Goal: Task Accomplishment & Management: Manage account settings

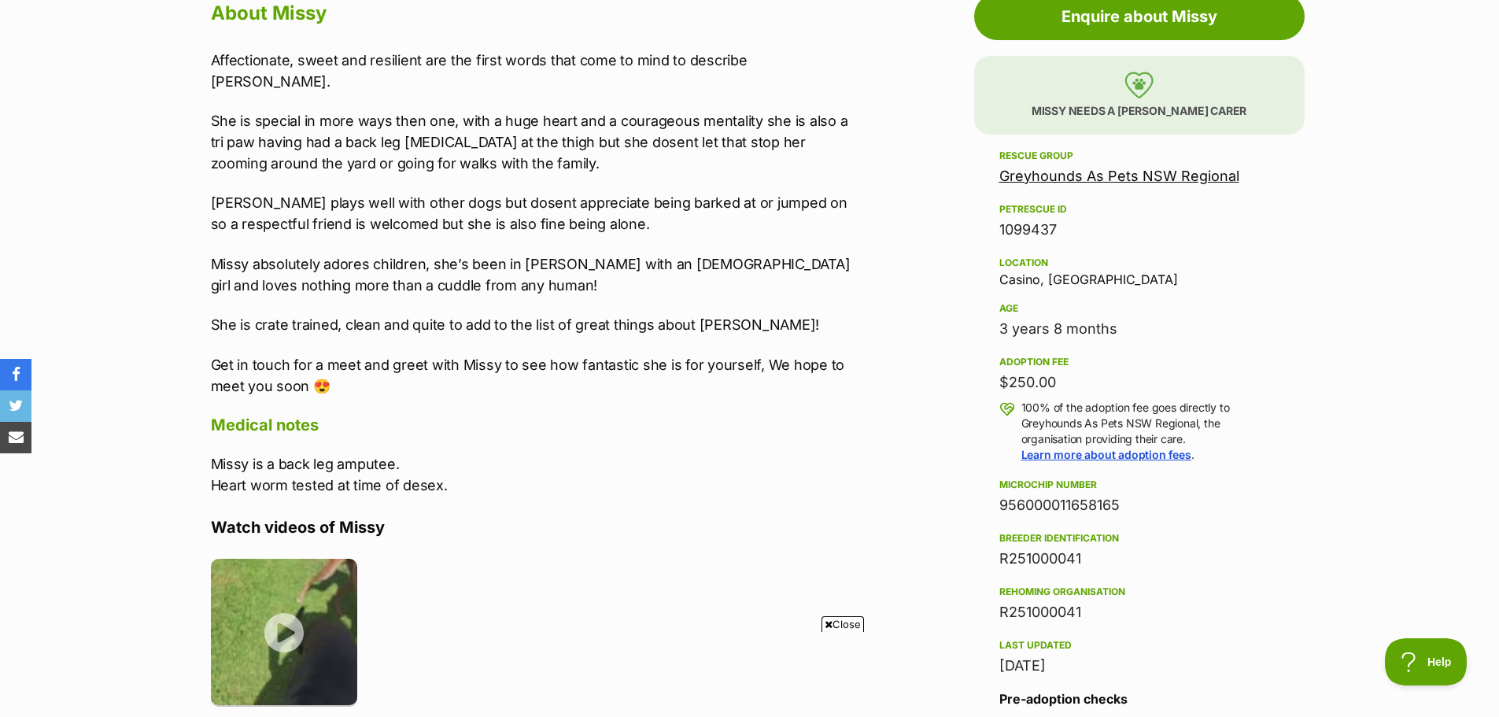
click at [837, 624] on span "Close" at bounding box center [842, 624] width 42 height 16
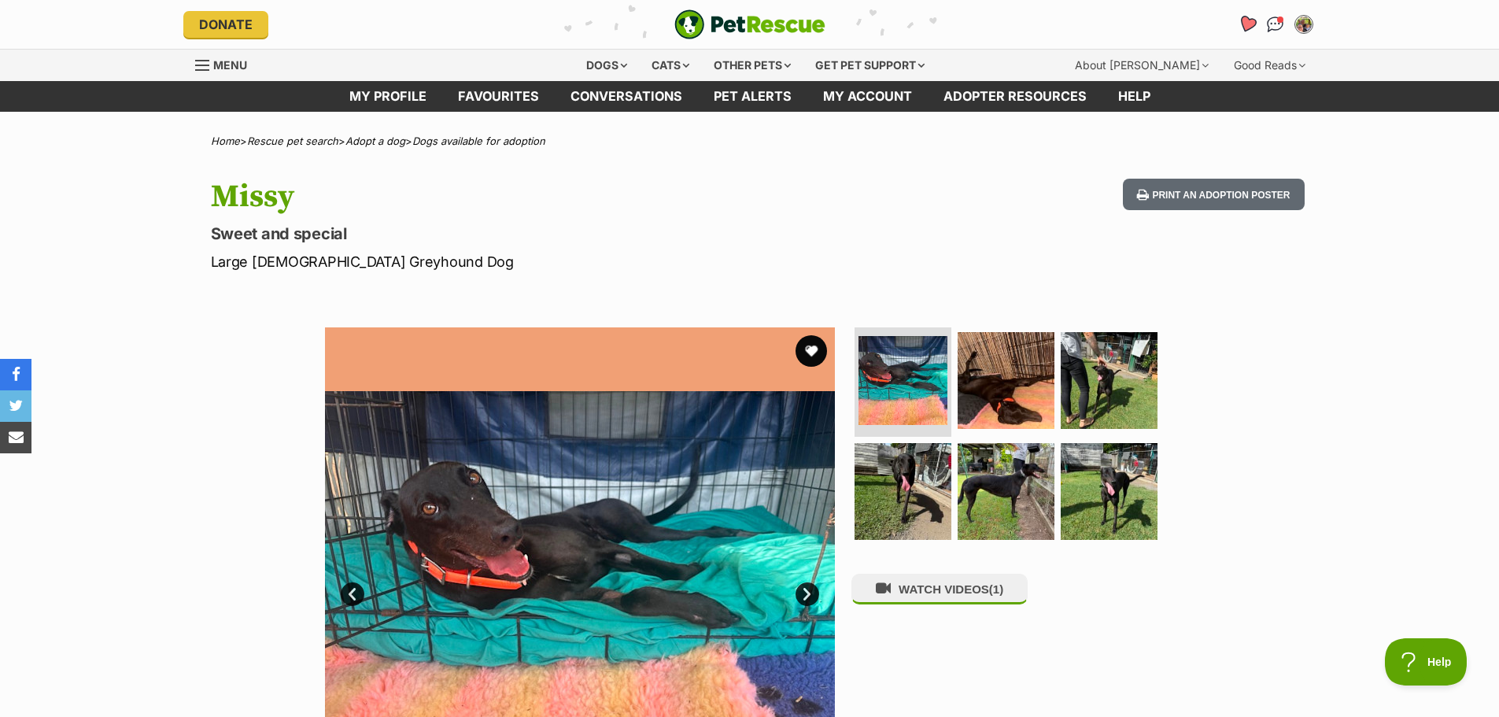
click at [1248, 22] on icon "Favourites" at bounding box center [1246, 24] width 19 height 18
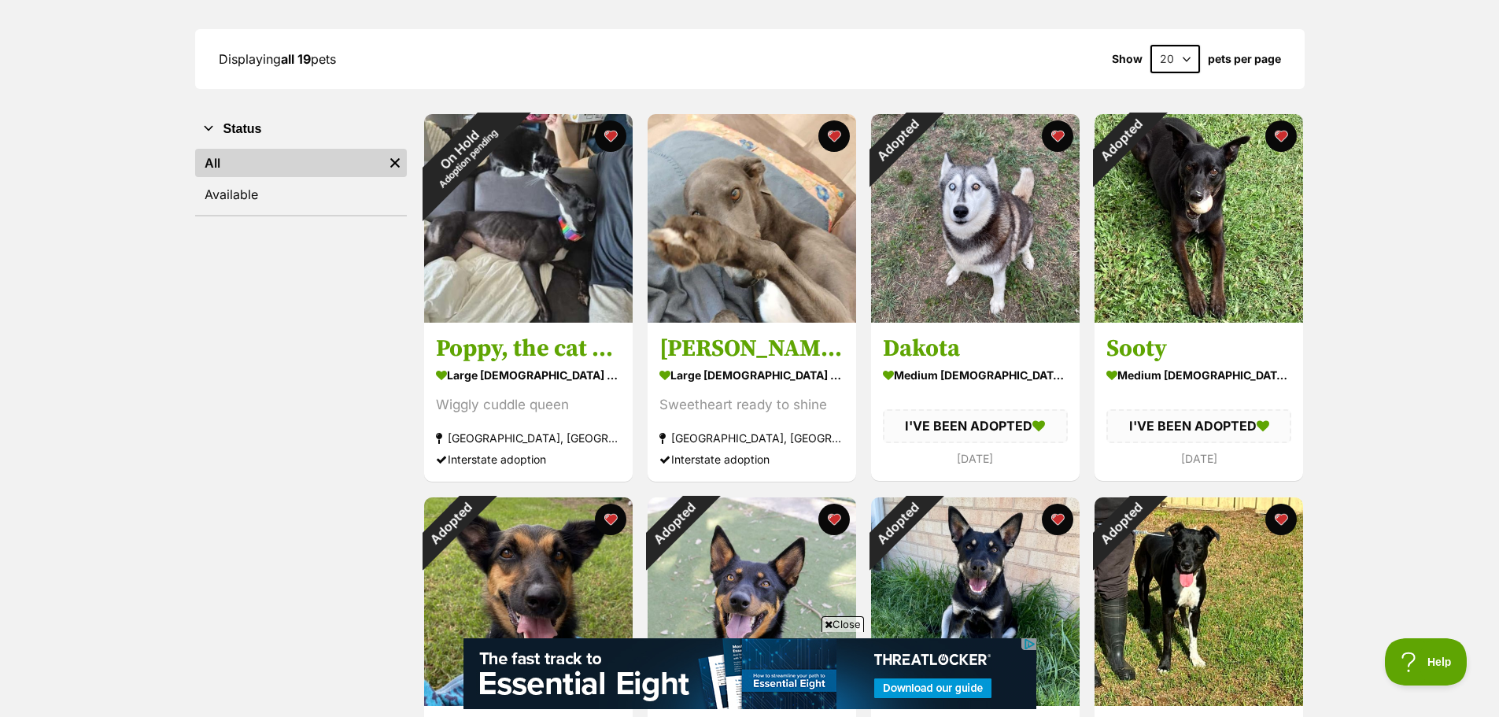
scroll to position [210, 0]
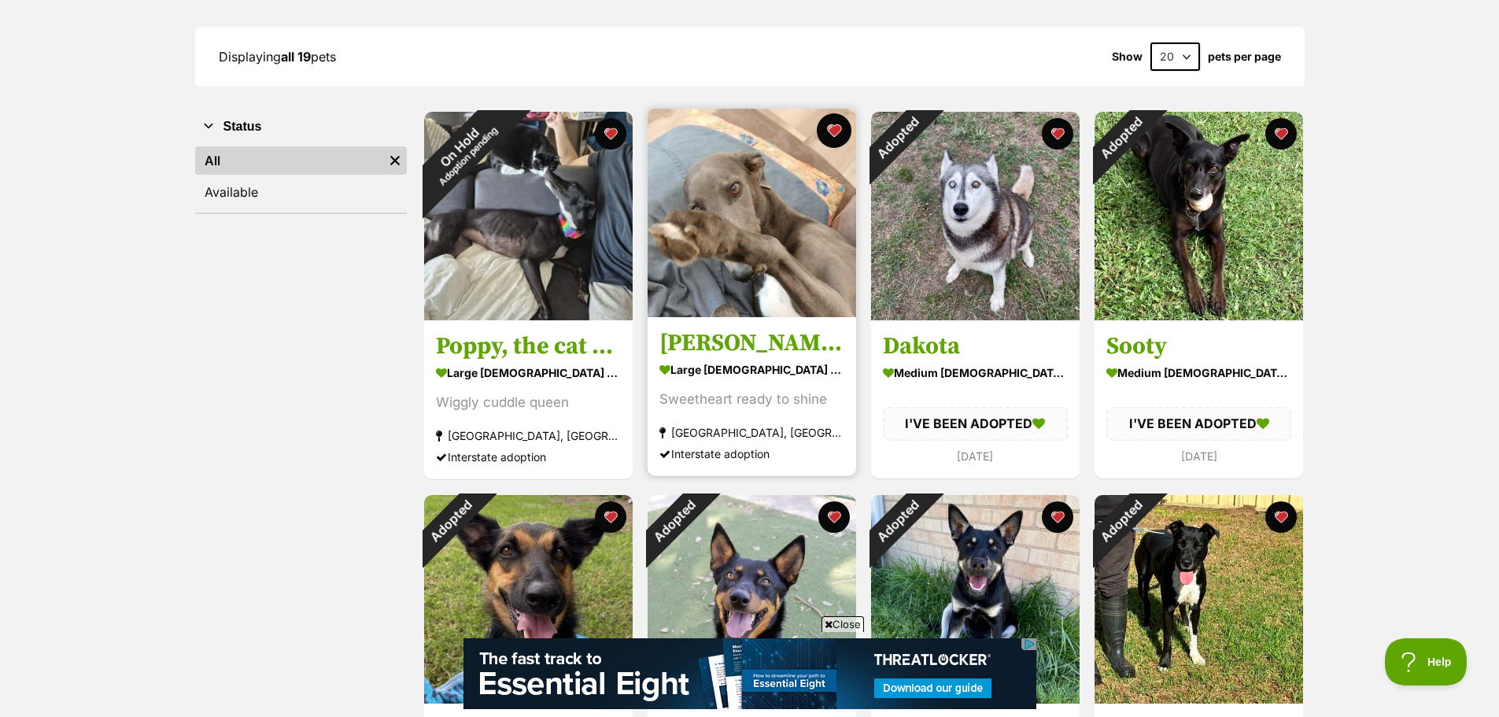
click at [833, 127] on button "favourite" at bounding box center [834, 130] width 35 height 35
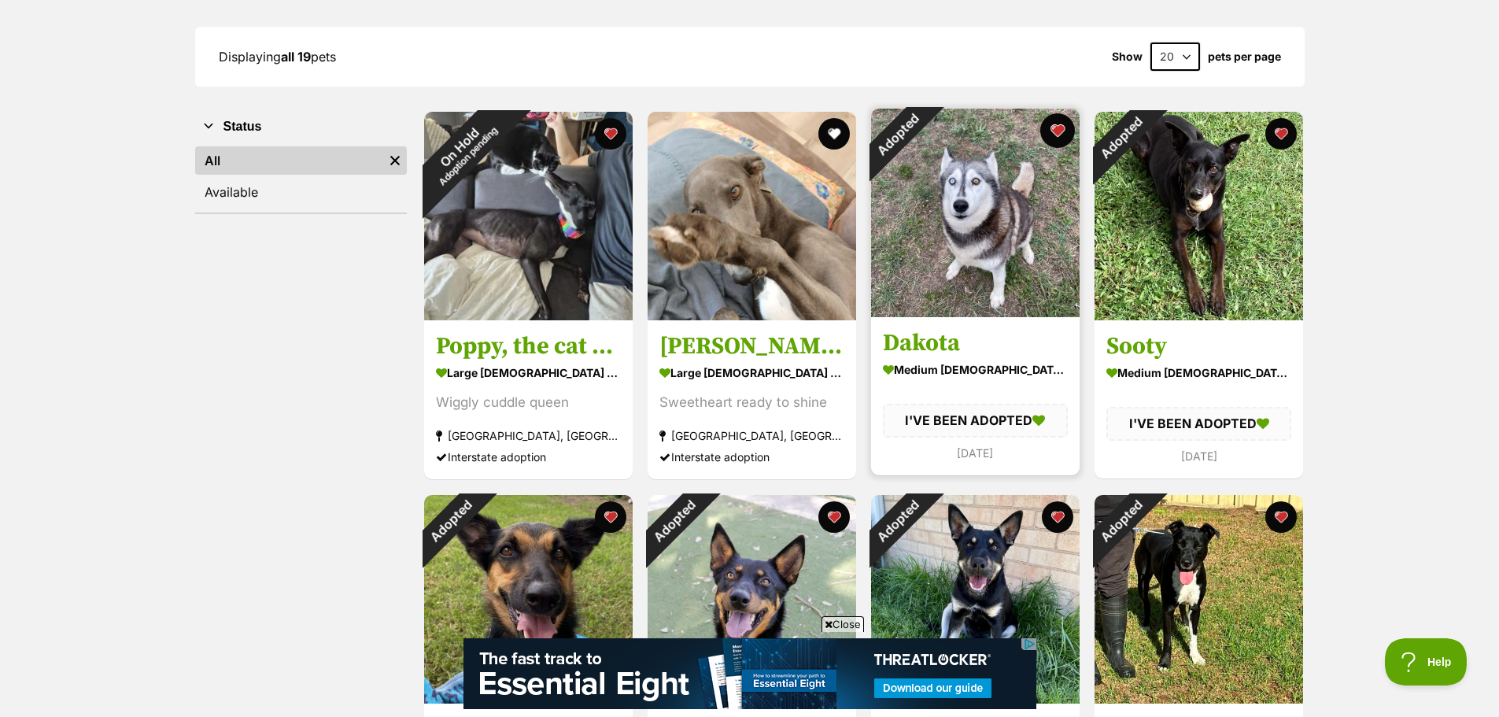
click at [1056, 130] on button "favourite" at bounding box center [1057, 130] width 35 height 35
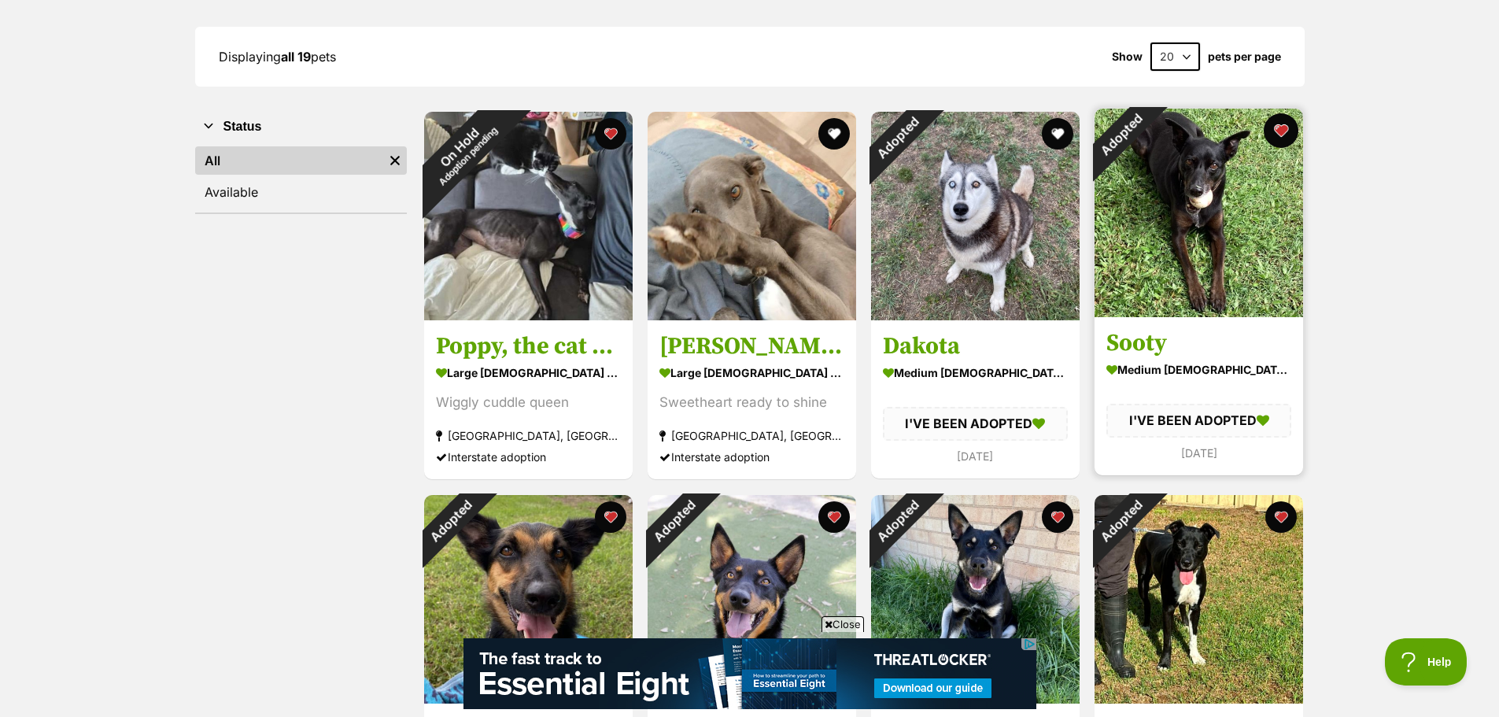
click at [1279, 126] on button "favourite" at bounding box center [1280, 130] width 35 height 35
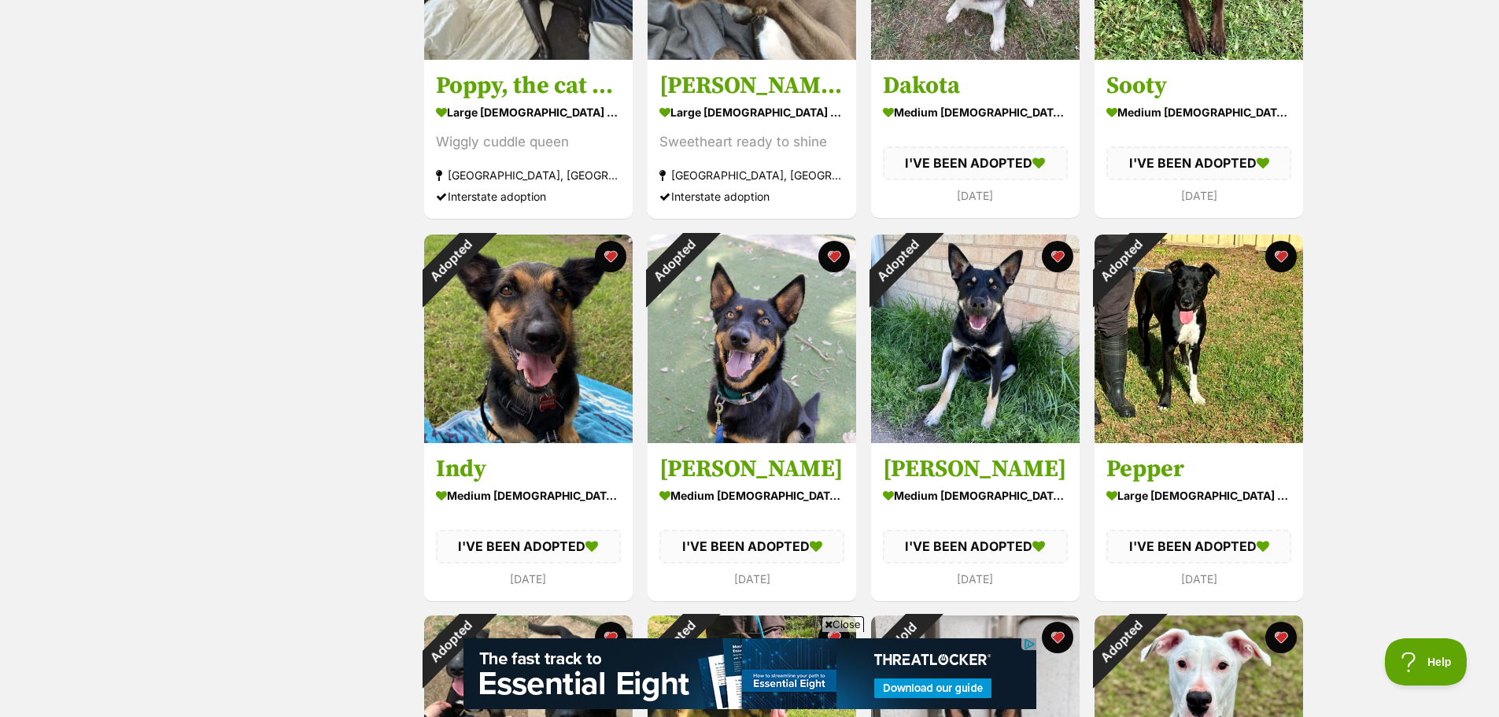
scroll to position [472, 0]
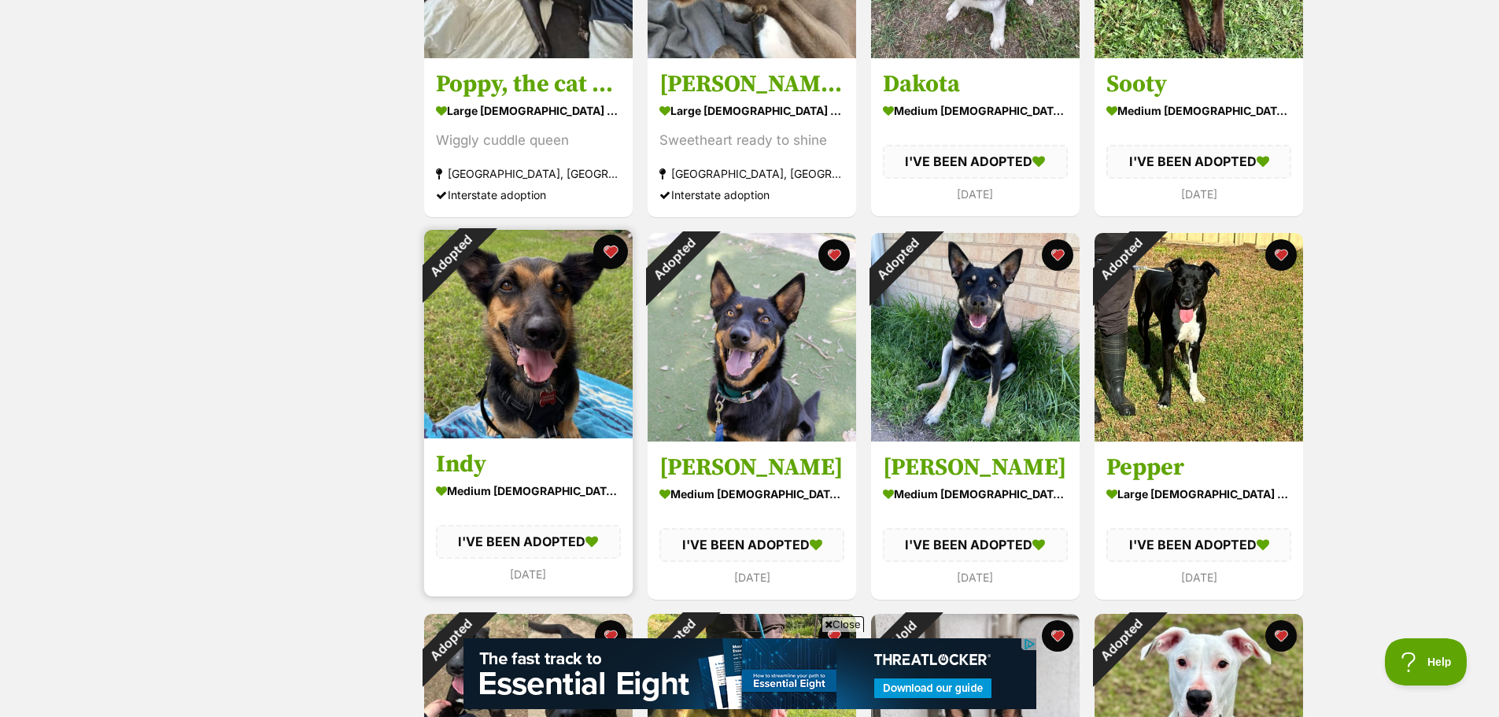
click at [608, 251] on button "favourite" at bounding box center [610, 251] width 35 height 35
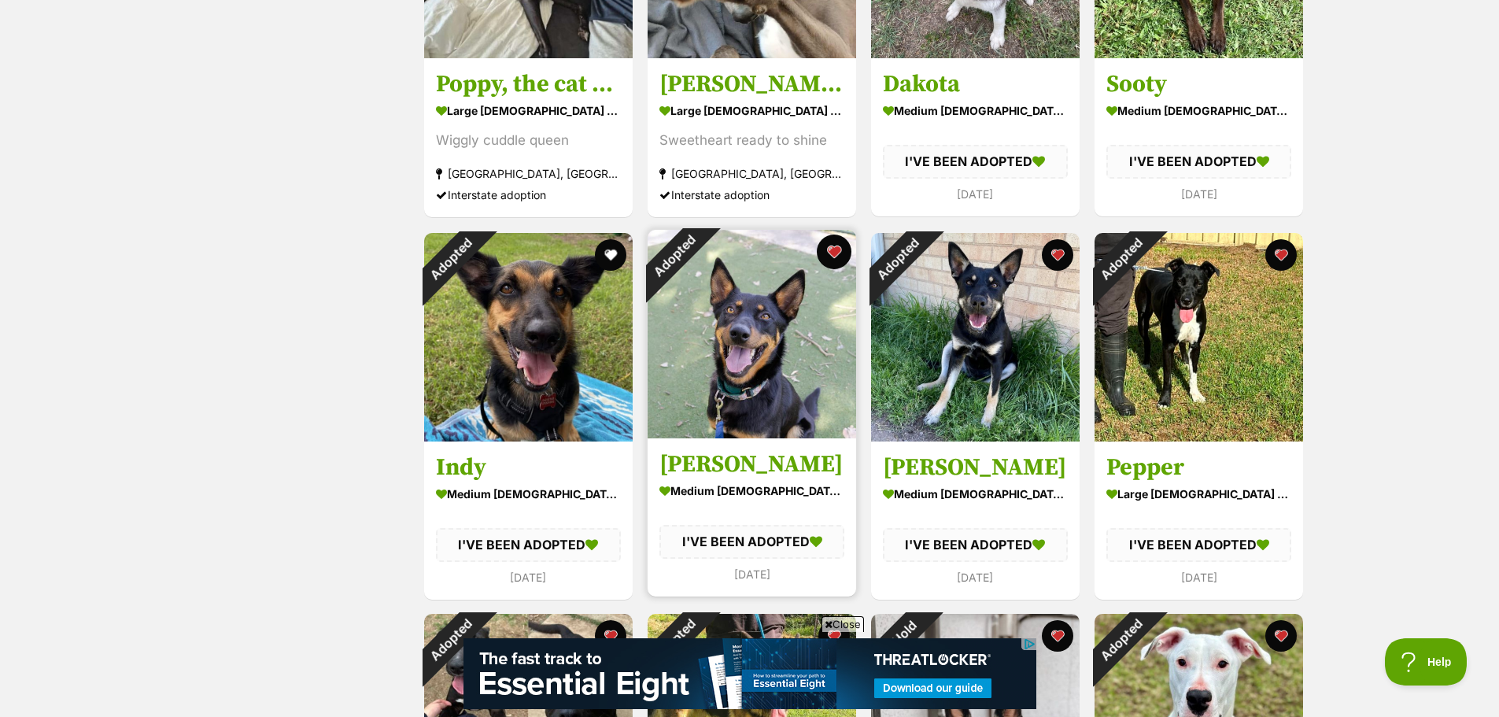
click at [835, 248] on button "favourite" at bounding box center [834, 251] width 35 height 35
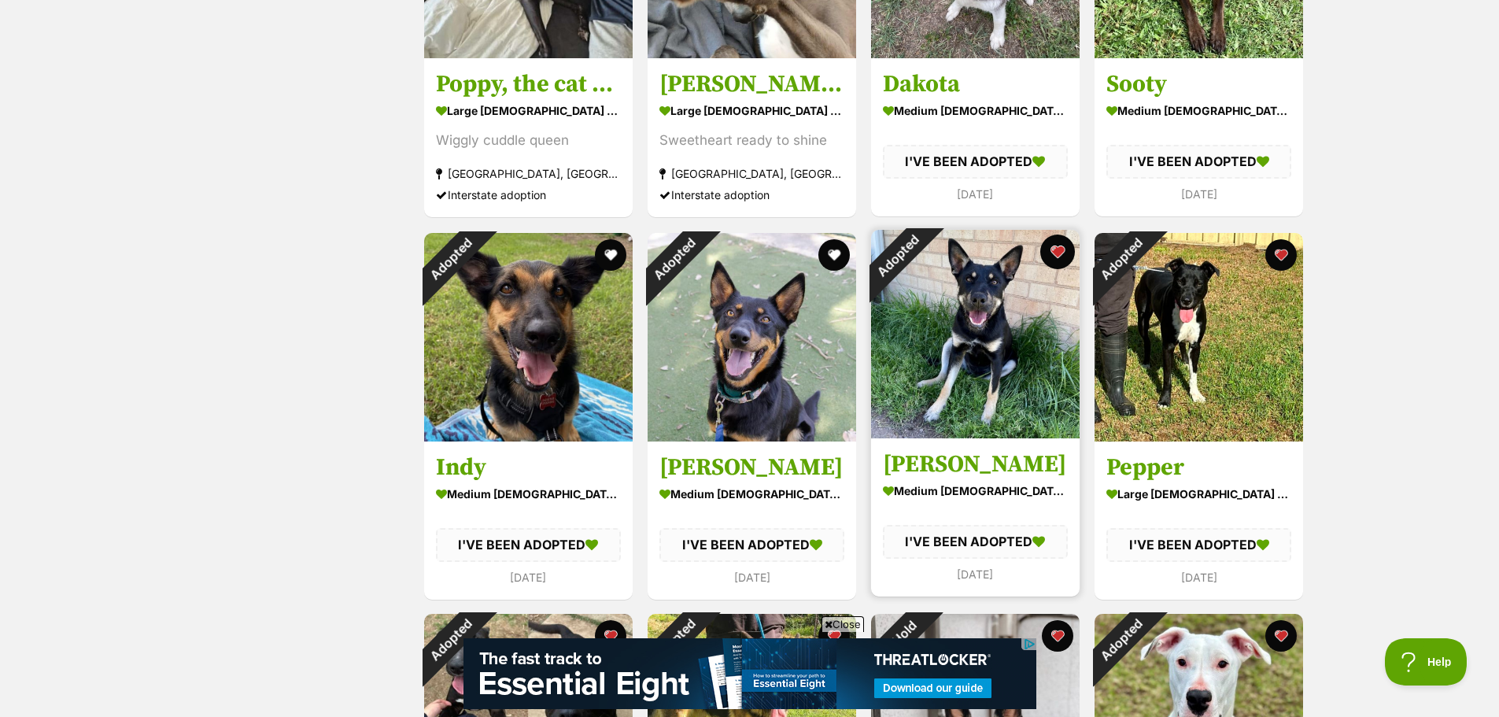
click at [1058, 251] on button "favourite" at bounding box center [1057, 251] width 35 height 35
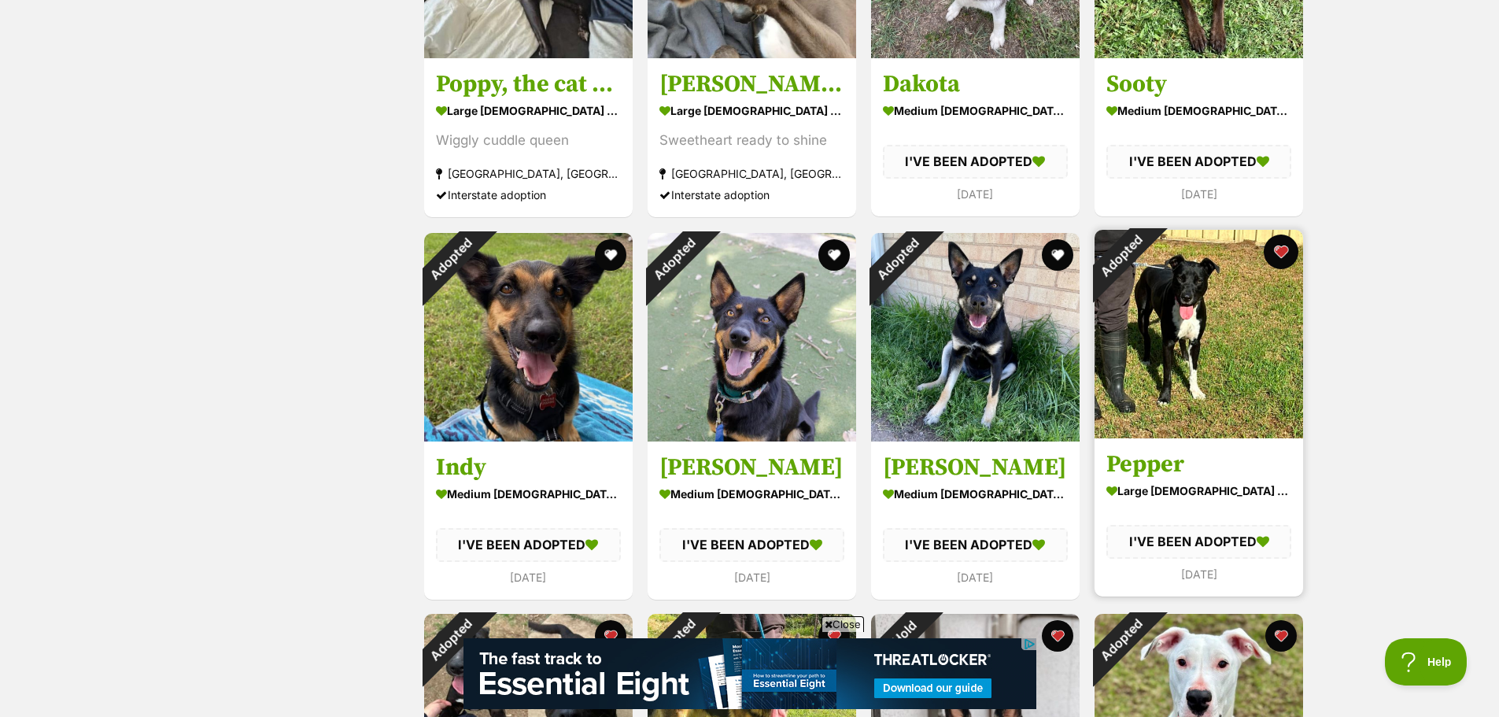
click at [1278, 252] on button "favourite" at bounding box center [1280, 251] width 35 height 35
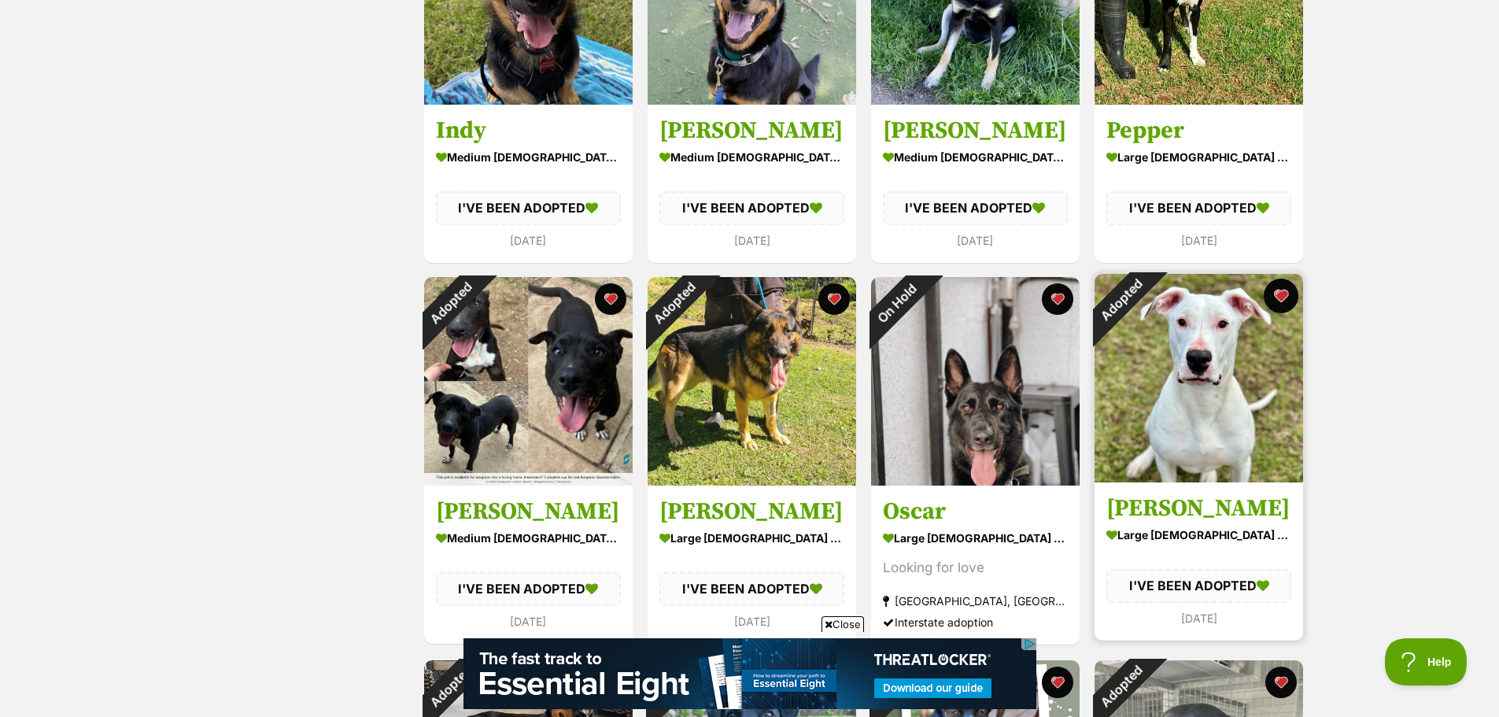
scroll to position [813, 0]
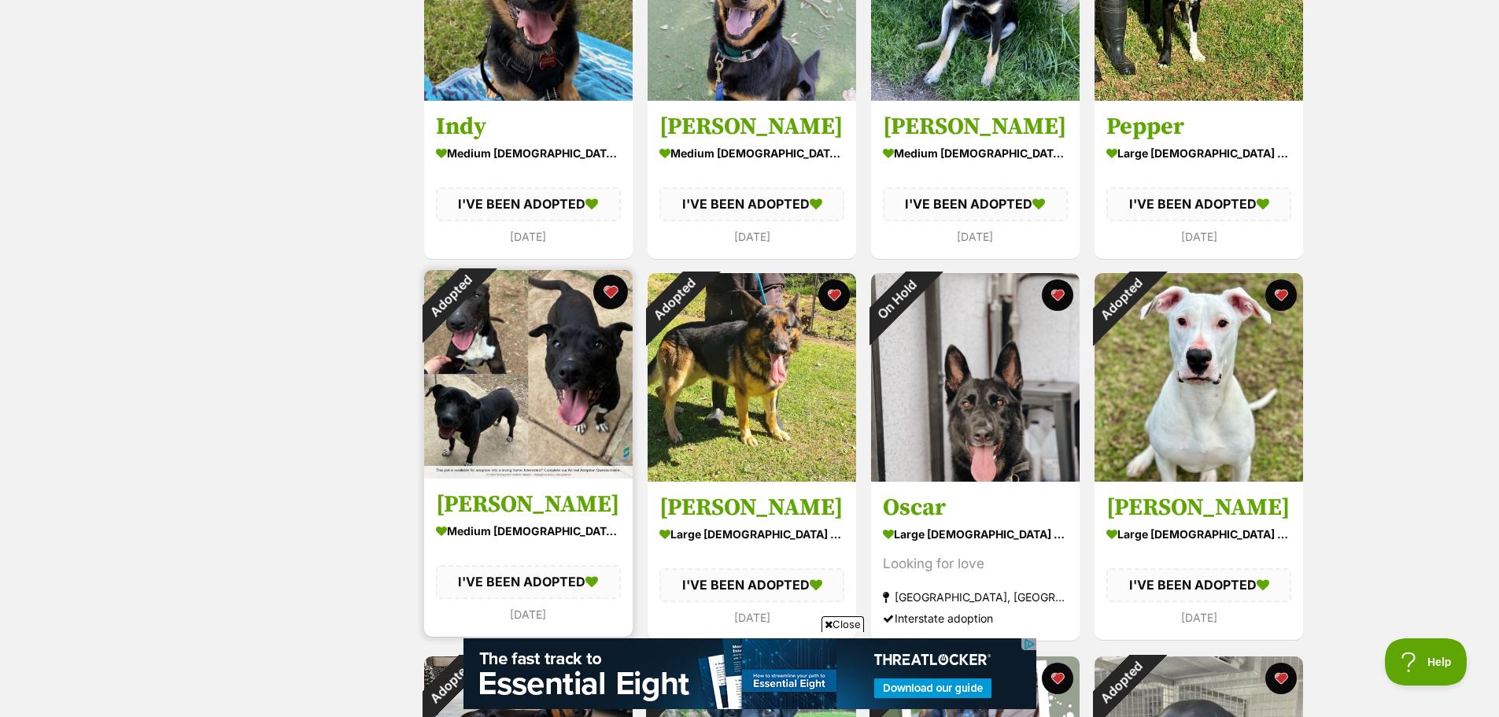
click at [609, 288] on button "favourite" at bounding box center [610, 292] width 35 height 35
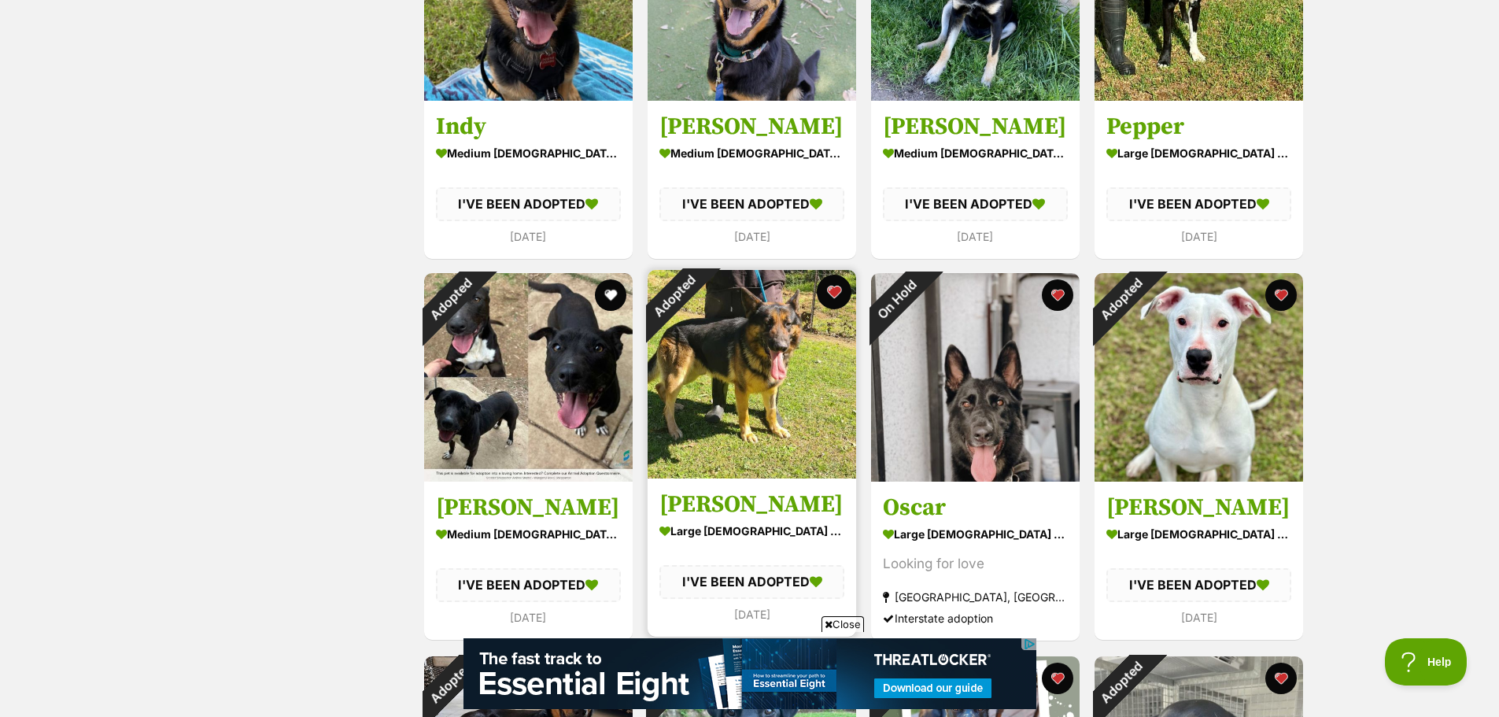
click at [835, 289] on button "favourite" at bounding box center [834, 292] width 35 height 35
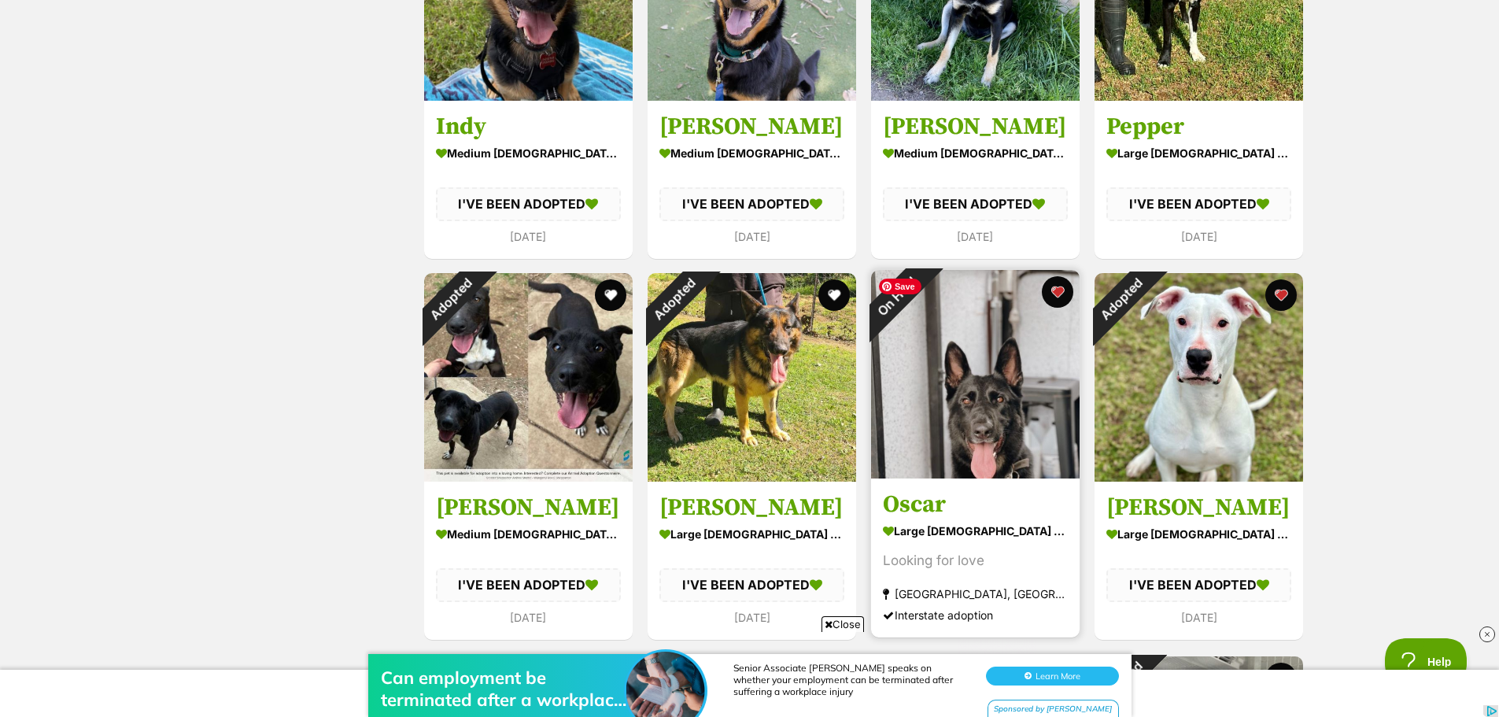
scroll to position [0, 0]
click at [1060, 289] on button "favourite" at bounding box center [1057, 292] width 35 height 35
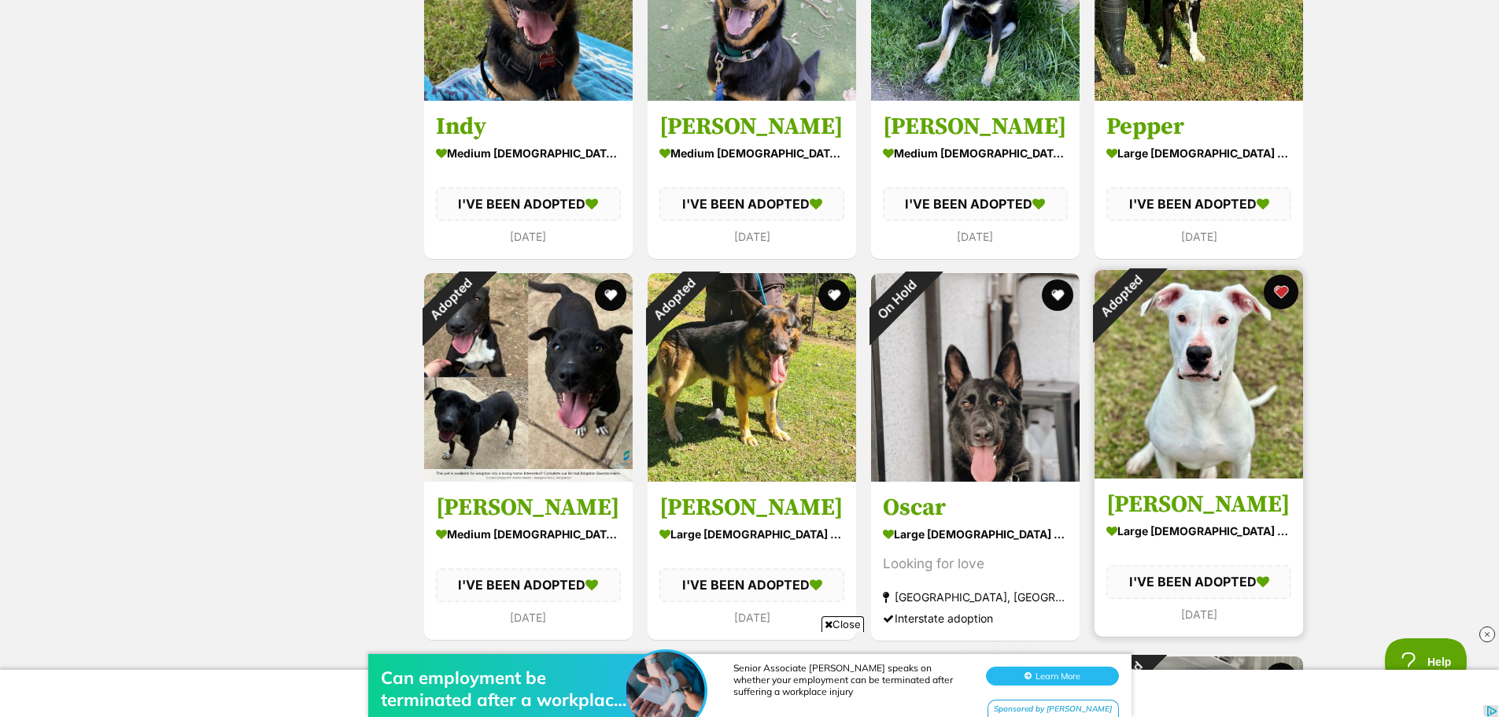
click at [1287, 289] on button "favourite" at bounding box center [1280, 292] width 35 height 35
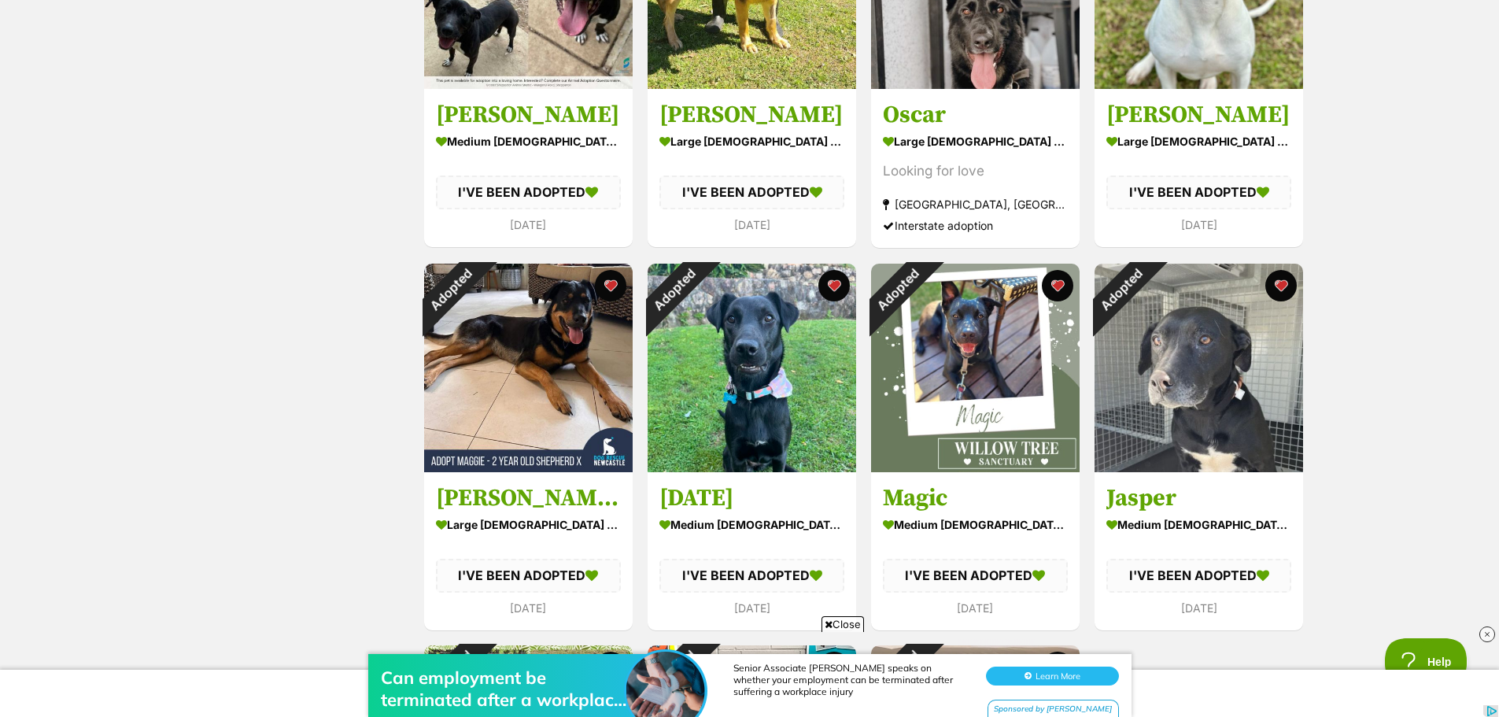
scroll to position [1233, 0]
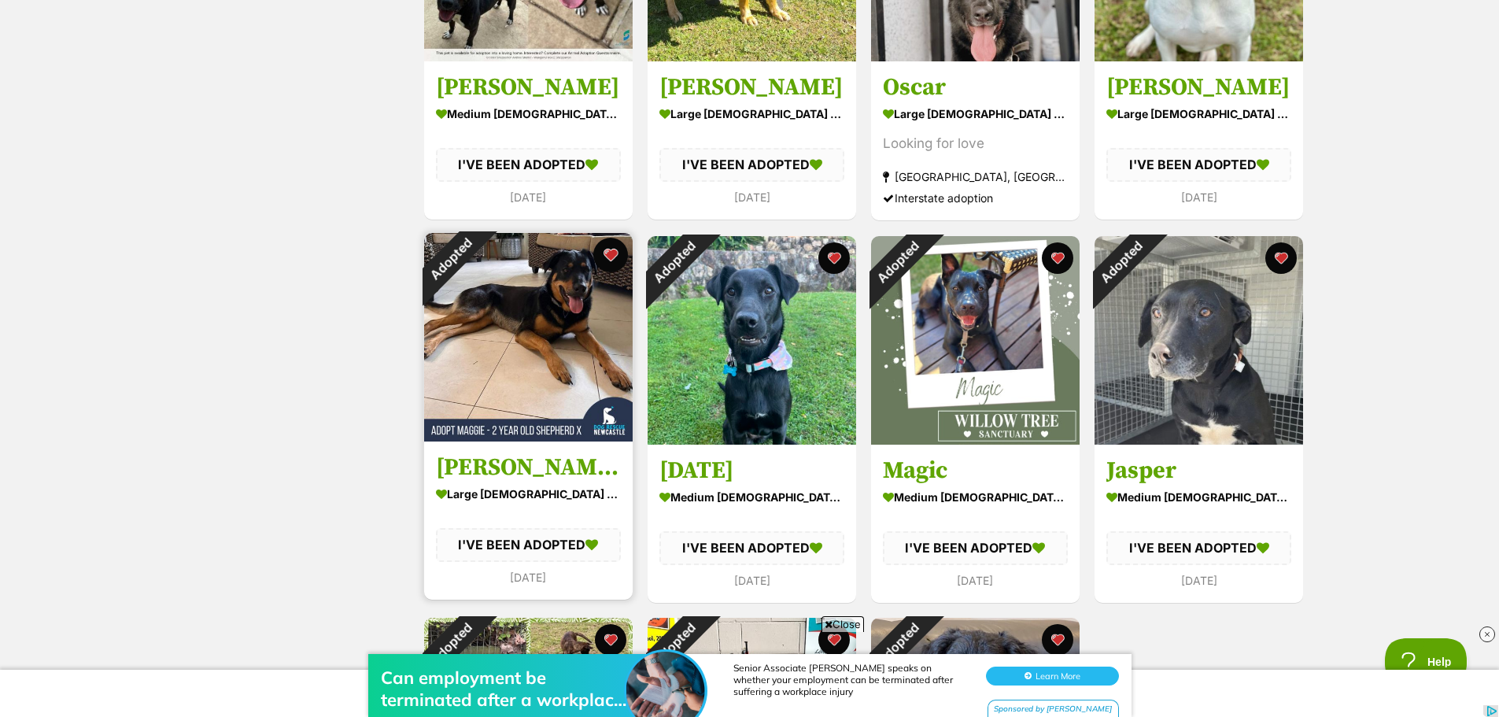
click at [611, 252] on button "favourite" at bounding box center [610, 255] width 35 height 35
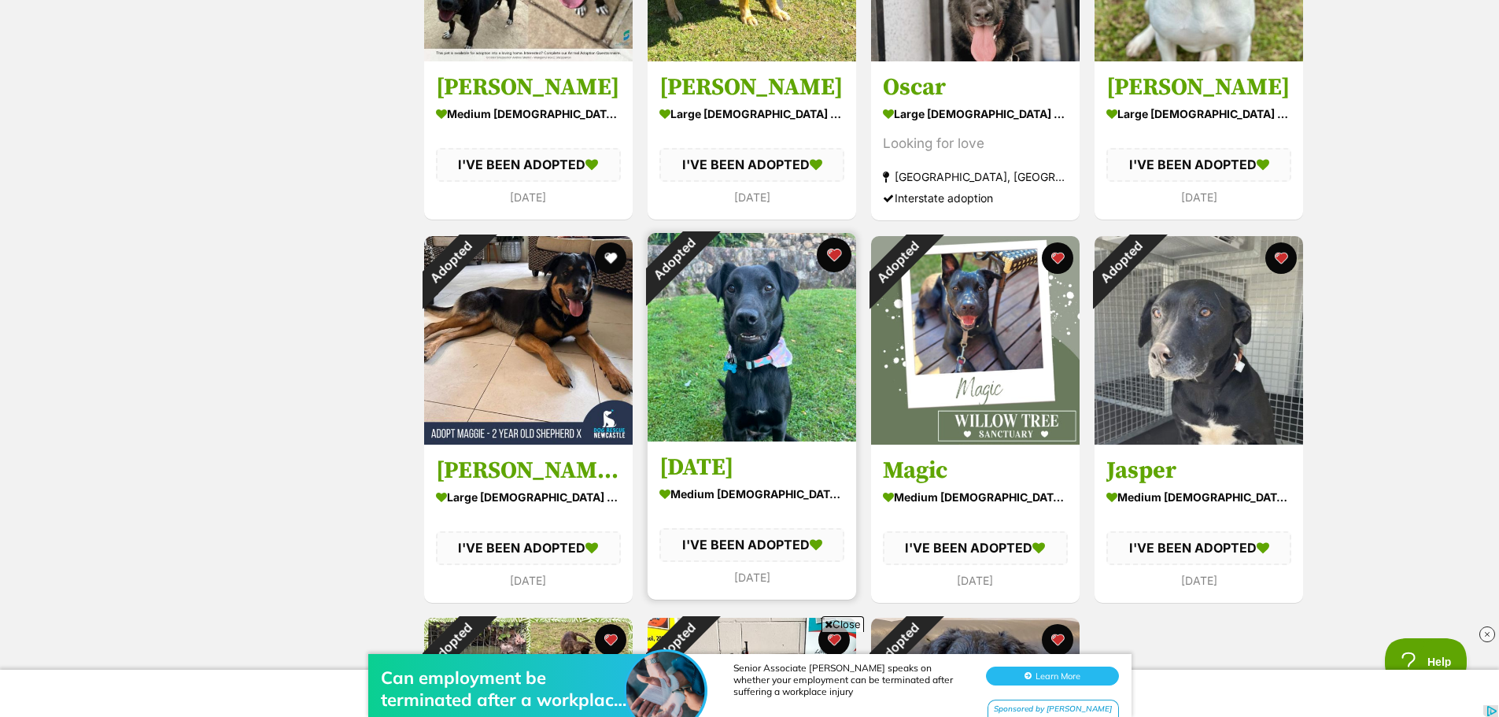
click at [831, 249] on button "favourite" at bounding box center [834, 255] width 35 height 35
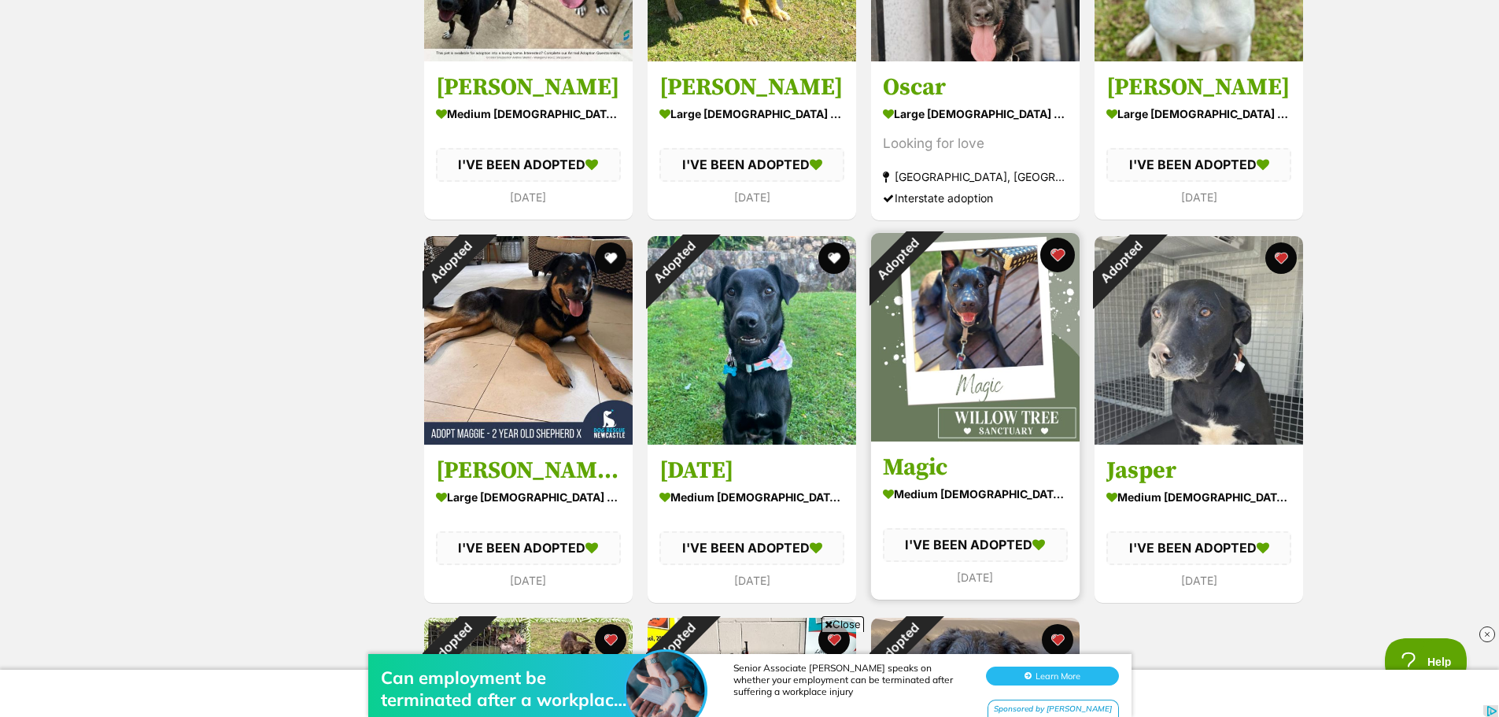
click at [1058, 256] on button "favourite" at bounding box center [1057, 255] width 35 height 35
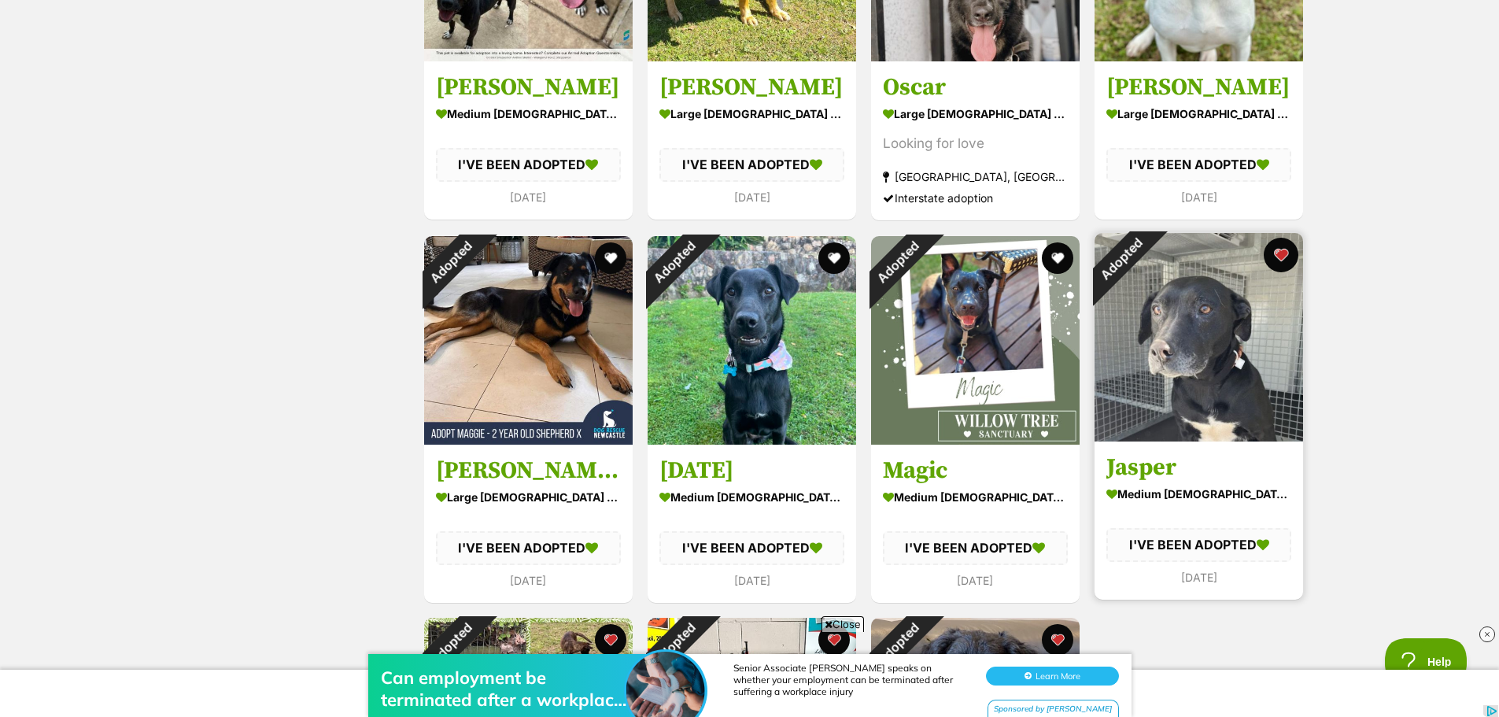
click at [1288, 254] on button "favourite" at bounding box center [1280, 255] width 35 height 35
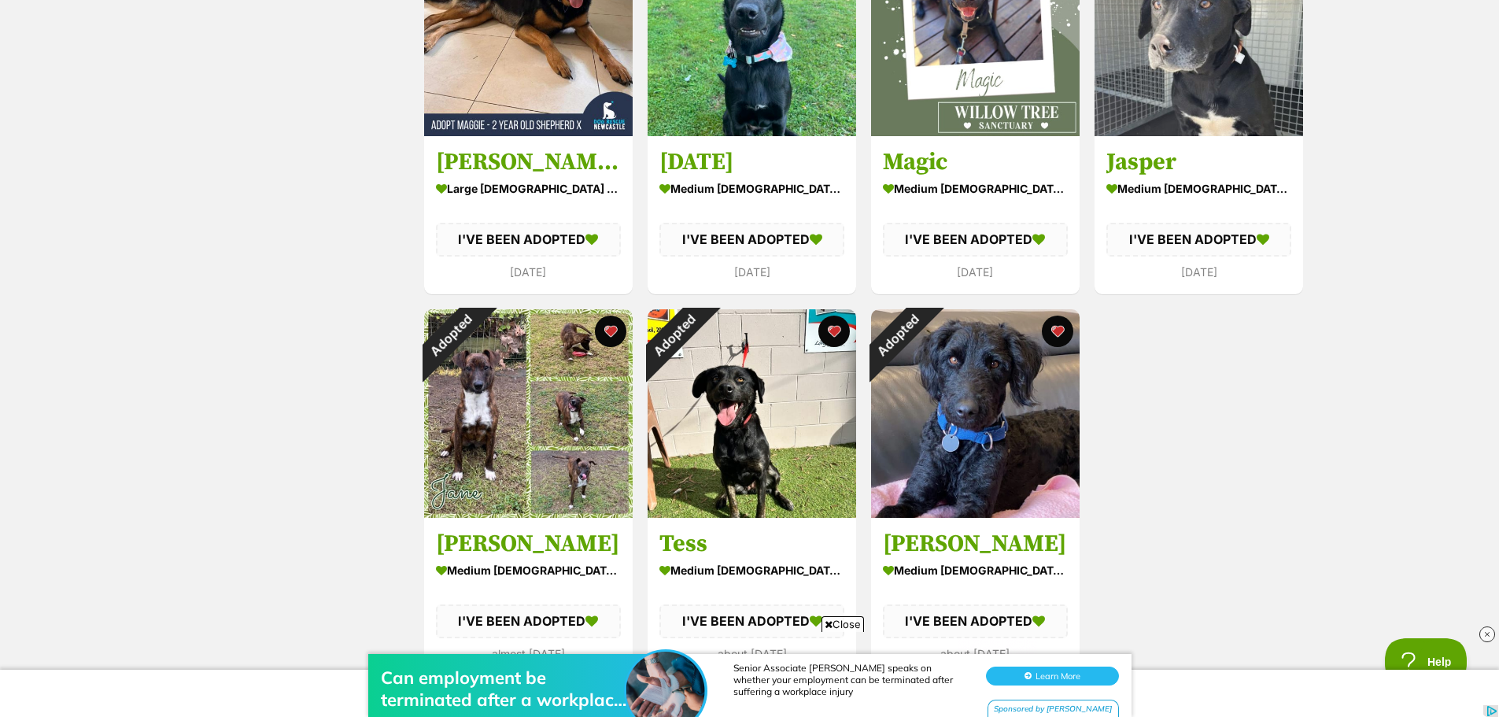
scroll to position [1547, 0]
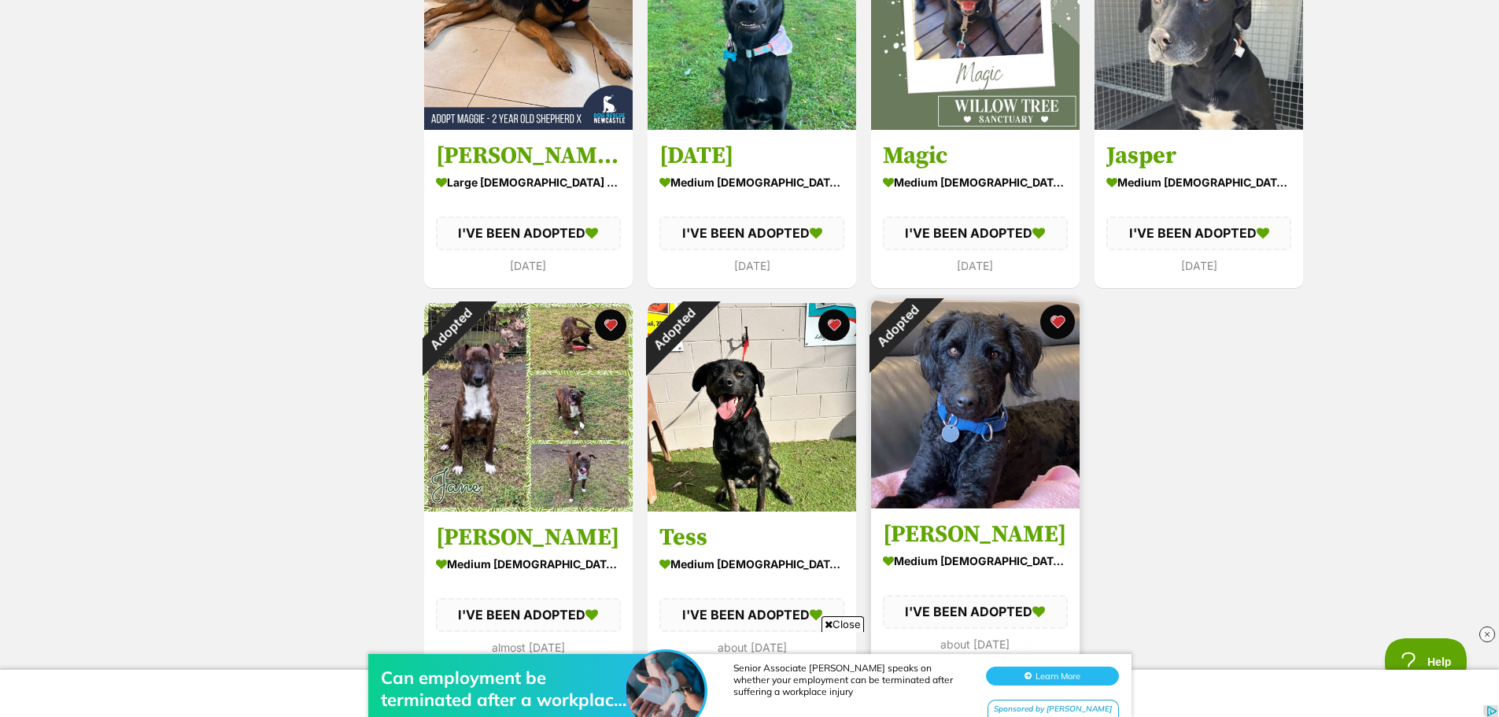
click at [1065, 319] on button "favourite" at bounding box center [1057, 321] width 35 height 35
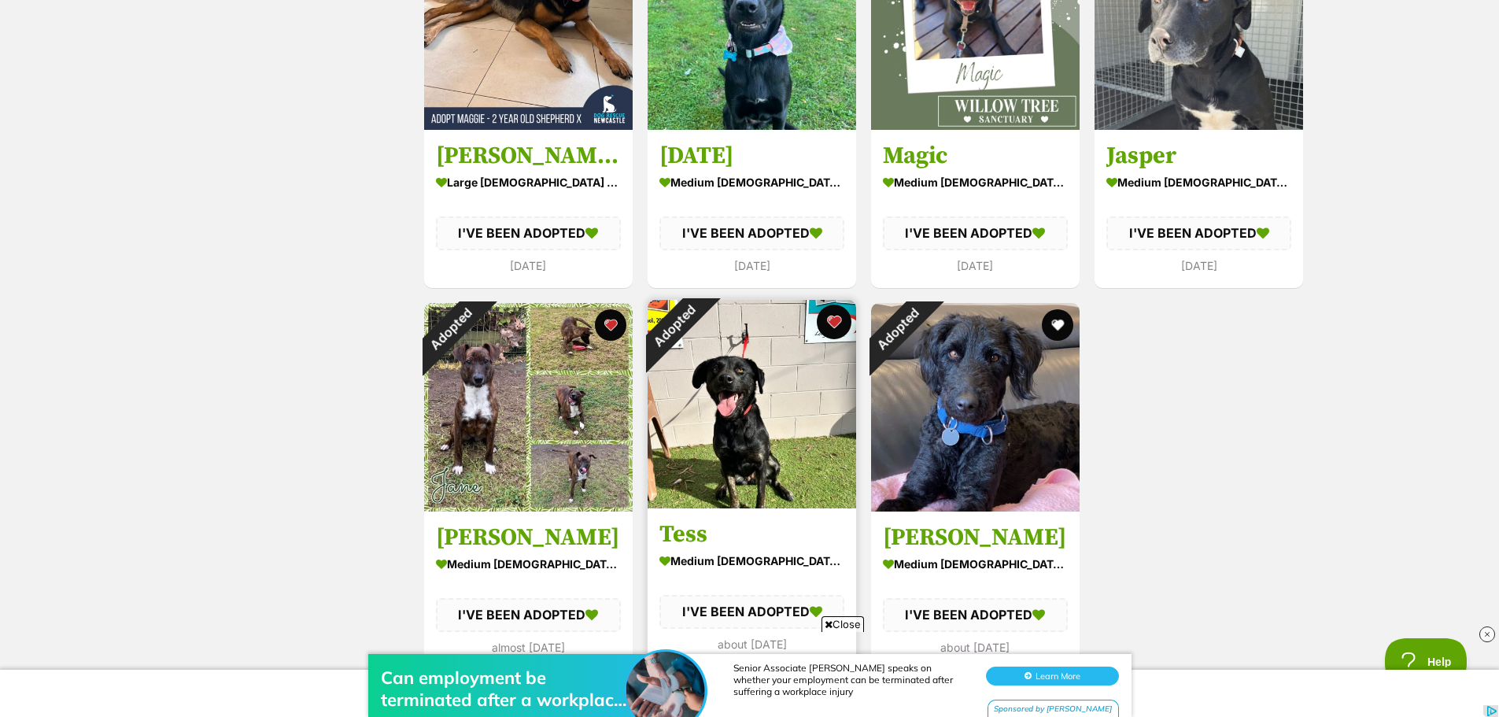
click at [824, 318] on button "favourite" at bounding box center [834, 321] width 35 height 35
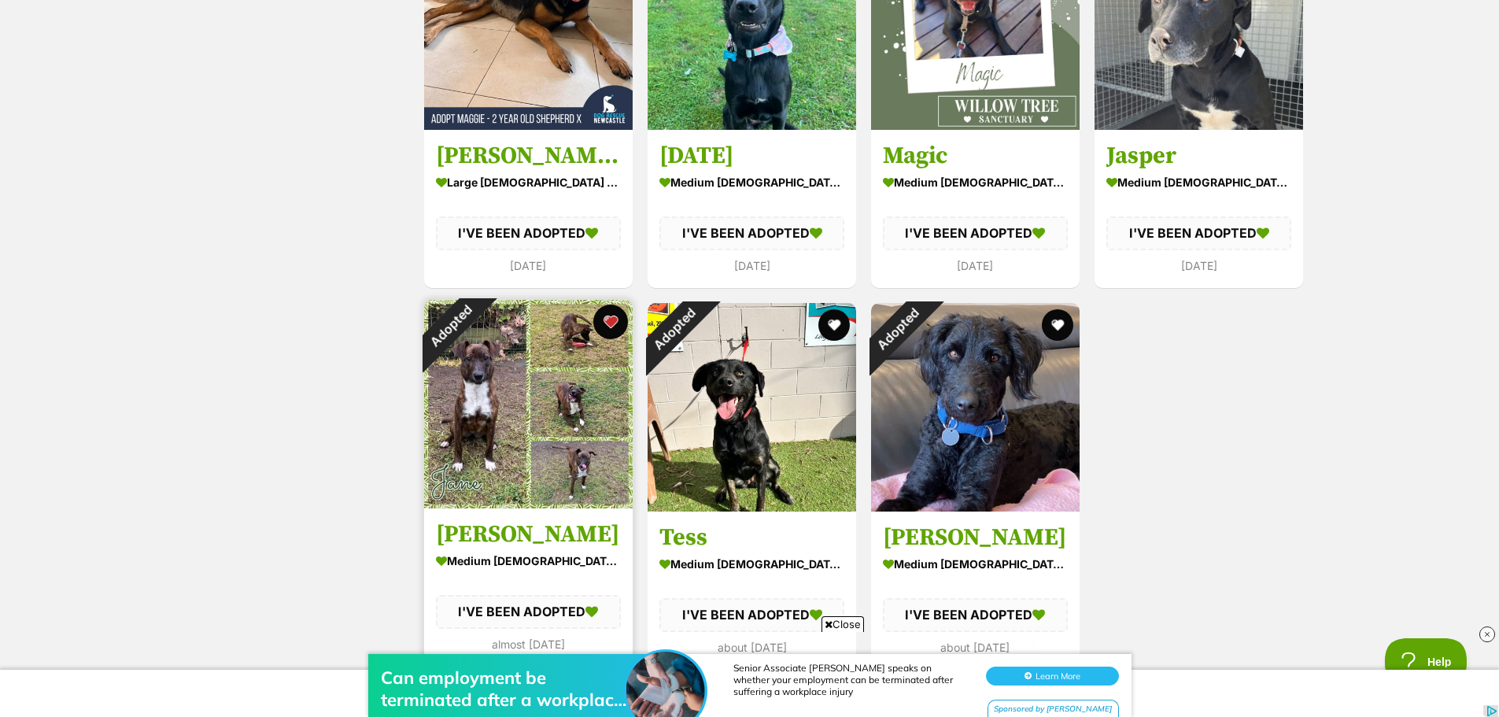
click at [607, 318] on button "favourite" at bounding box center [610, 321] width 35 height 35
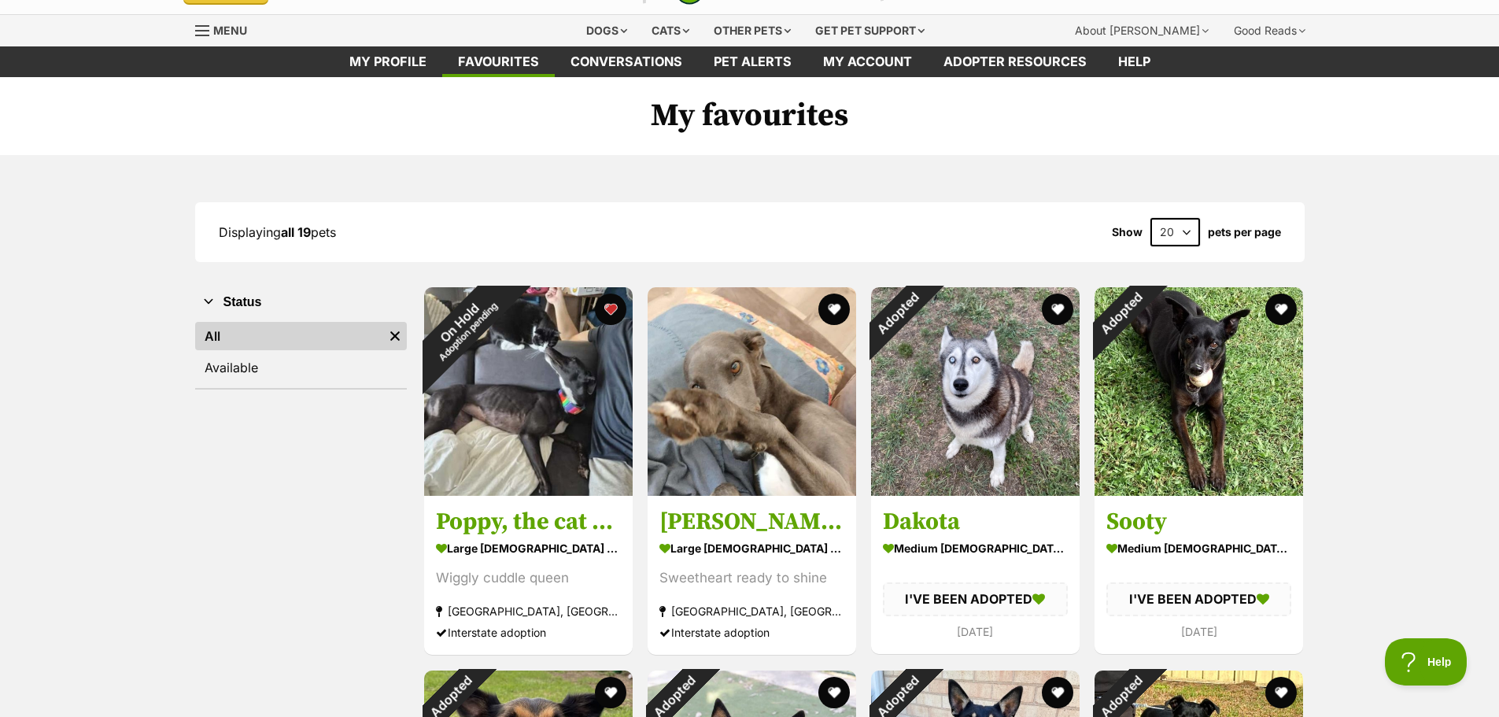
scroll to position [0, 0]
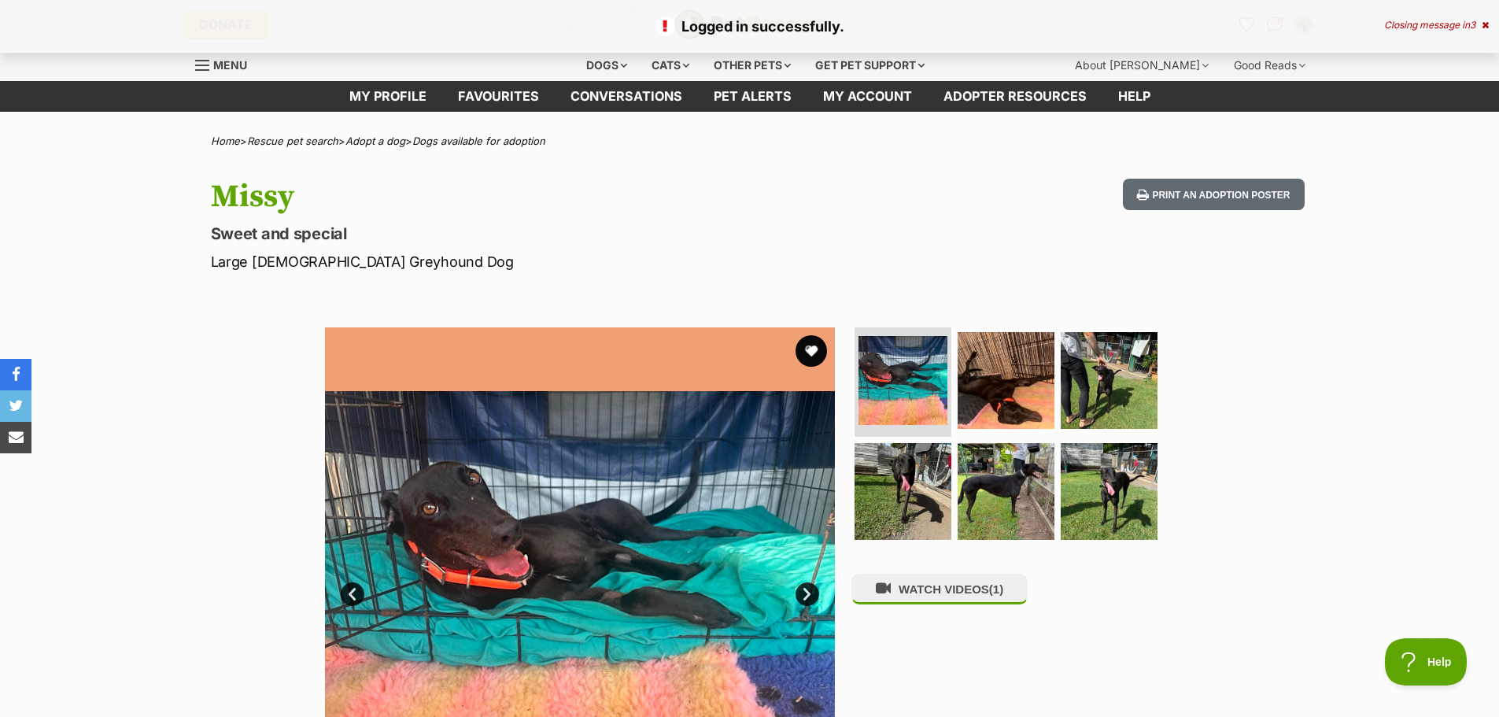
click at [540, 194] on h1 "Missy" at bounding box center [544, 197] width 666 height 36
click at [813, 355] on button "favourite" at bounding box center [811, 351] width 35 height 35
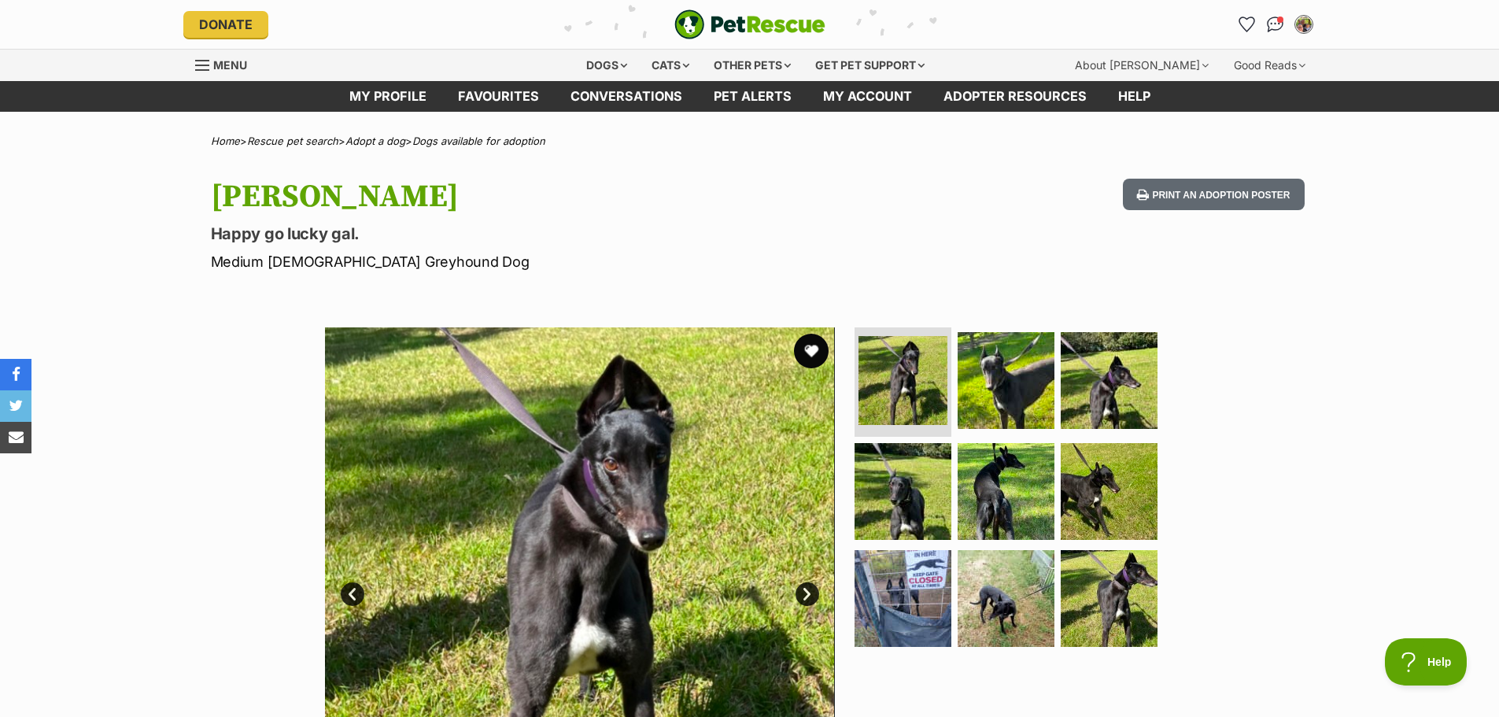
click at [811, 351] on button "favourite" at bounding box center [811, 351] width 35 height 35
